Goal: Use online tool/utility: Utilize a website feature to perform a specific function

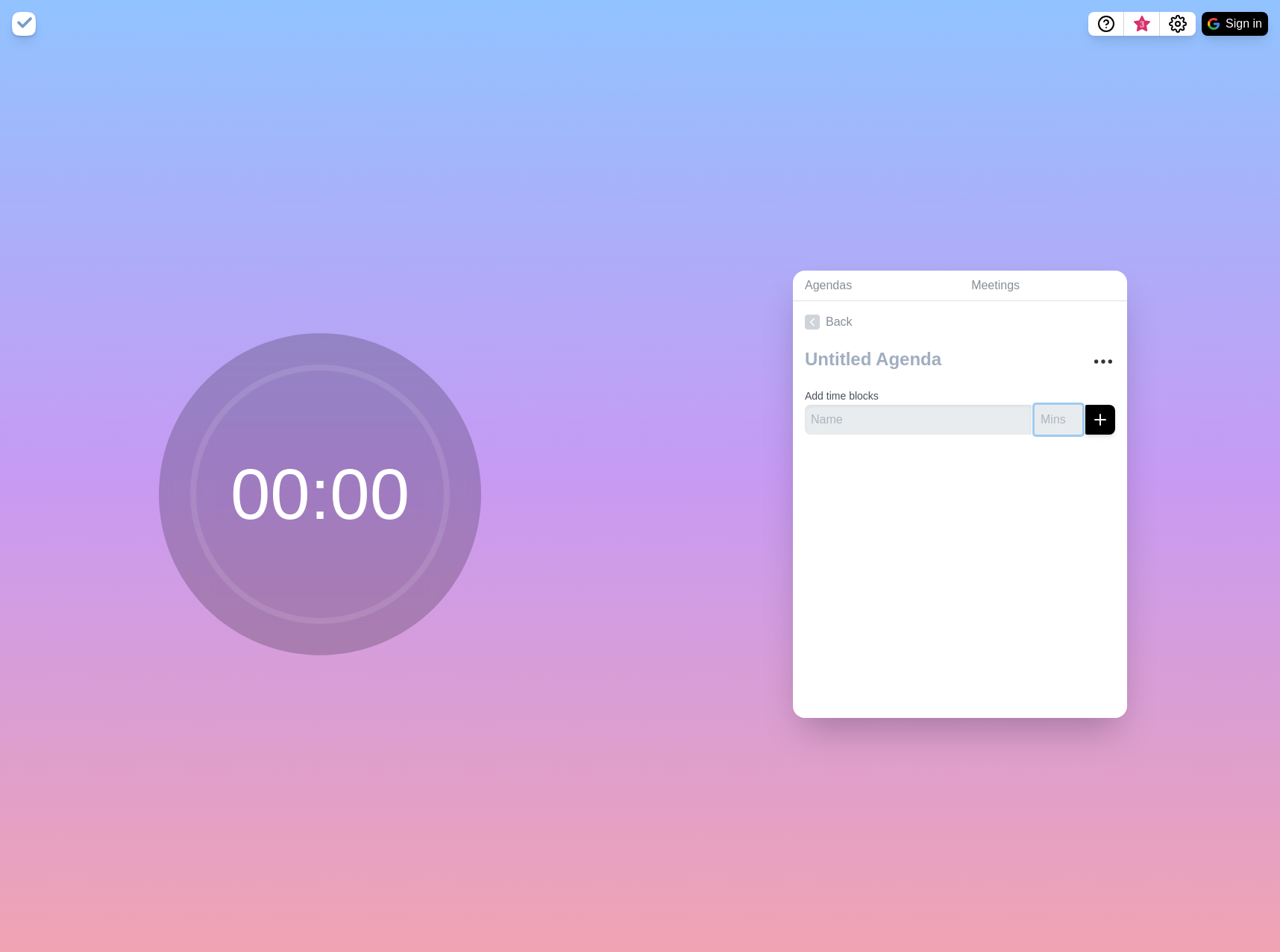
click at [1035, 414] on input "number" at bounding box center [1058, 420] width 48 height 30
type input "5"
click at [850, 457] on div at bounding box center [960, 476] width 334 height 59
click at [1091, 411] on icon "submit" at bounding box center [1100, 419] width 18 height 18
click at [900, 409] on input "text" at bounding box center [918, 420] width 227 height 30
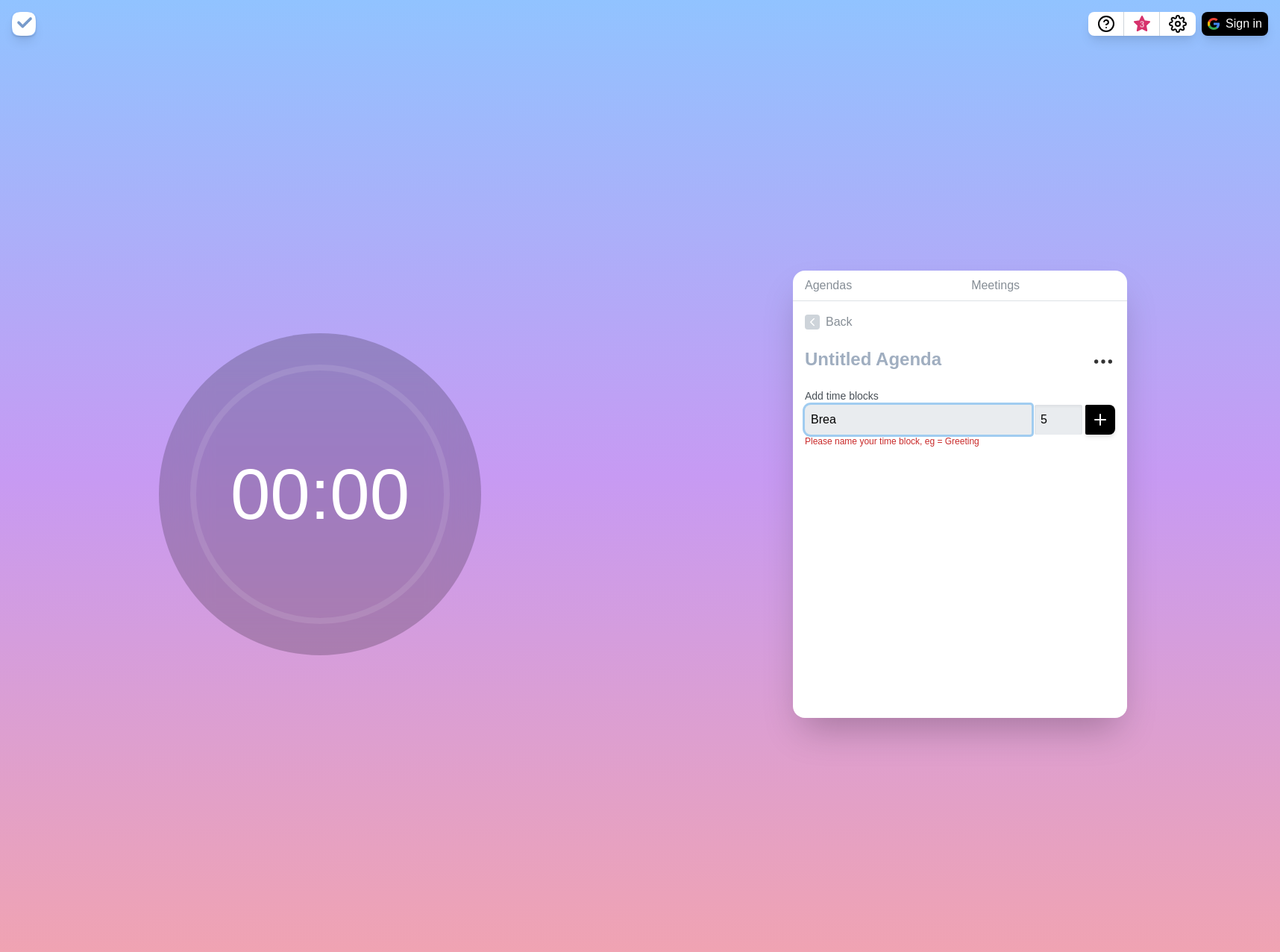
type input "Break"
click button "submit" at bounding box center [1101, 420] width 30 height 30
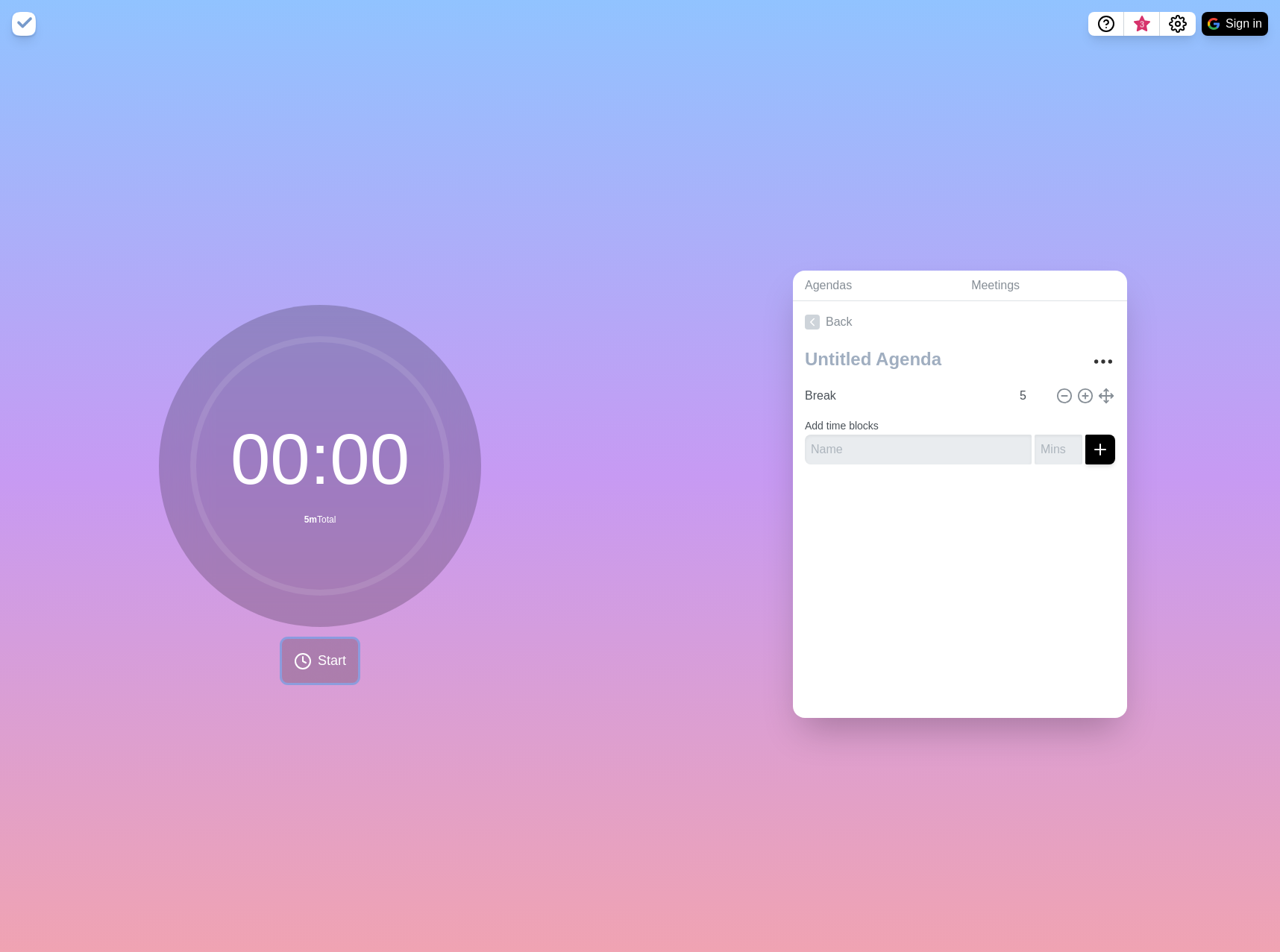
click at [322, 662] on span "Start" at bounding box center [332, 660] width 28 height 20
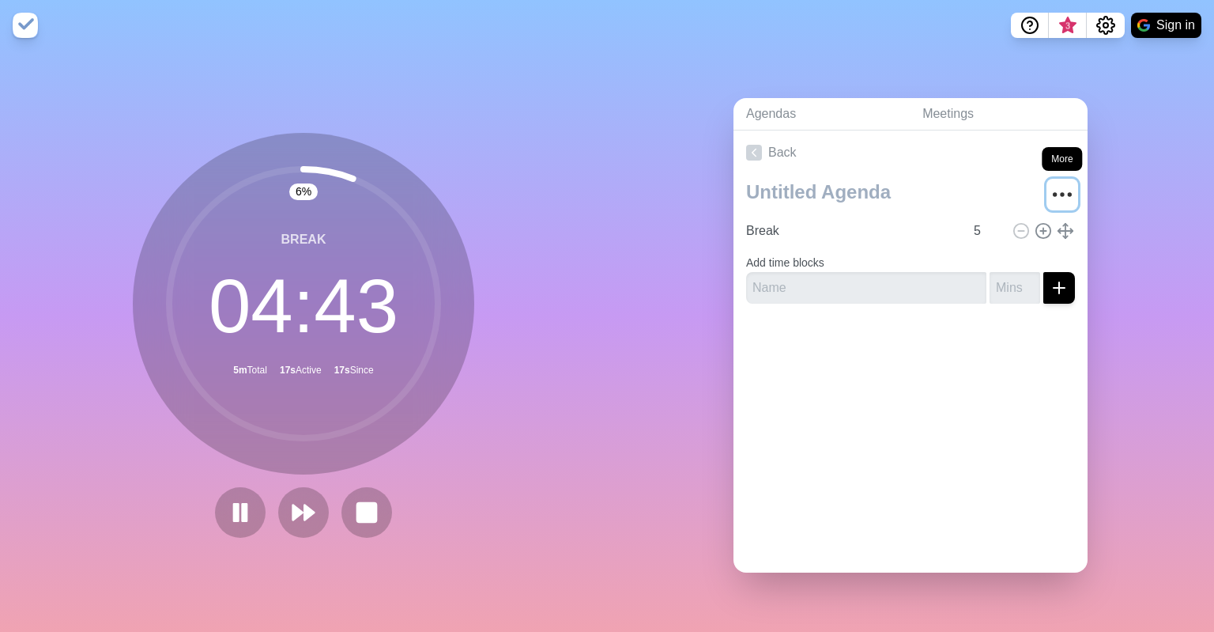
drag, startPoint x: 1045, startPoint y: 192, endPoint x: 1046, endPoint y: 184, distance: 7.9
click at [1050, 192] on icon "More" at bounding box center [1062, 194] width 25 height 25
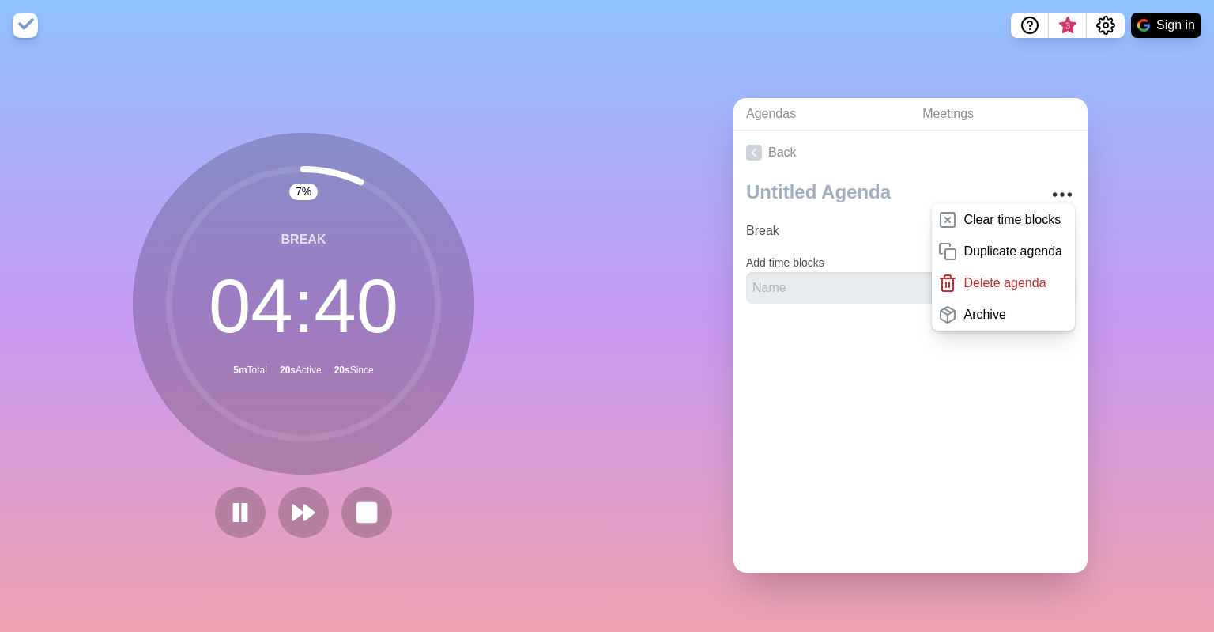
click at [1089, 74] on div "Agendas Meetings Back Clear time blocks Duplicate agenda Delete agenda Archive …" at bounding box center [910, 341] width 607 height 581
click at [32, 25] on img at bounding box center [25, 25] width 25 height 25
